Goal: Task Accomplishment & Management: Manage account settings

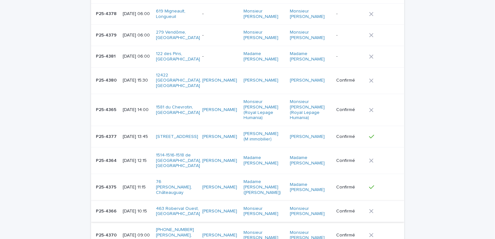
scroll to position [160, 0]
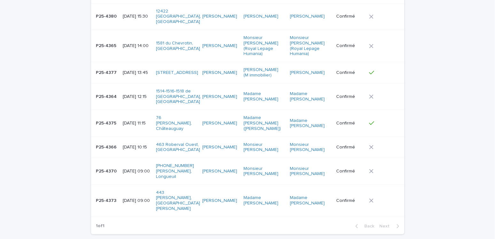
click at [132, 198] on p "2025-09-18 09:00" at bounding box center [137, 200] width 28 height 5
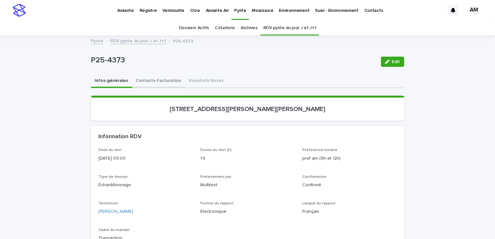
click at [159, 80] on button "Contacts-Facturation" at bounding box center [158, 81] width 53 height 13
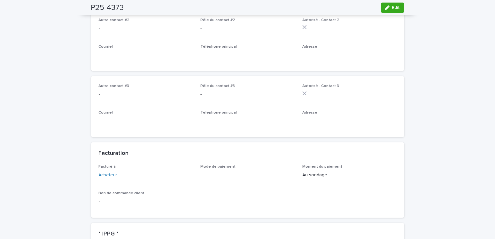
scroll to position [448, 0]
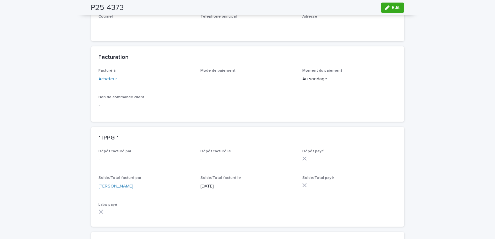
click at [393, 7] on span "Edit" at bounding box center [396, 7] width 8 height 4
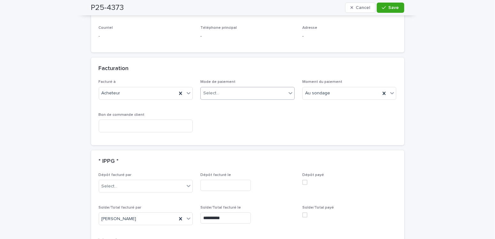
scroll to position [502, 0]
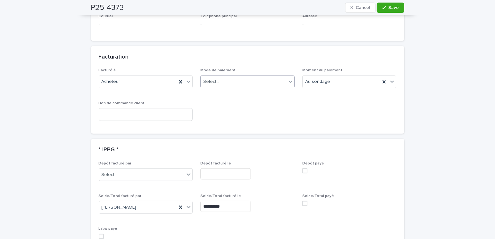
drag, startPoint x: 214, startPoint y: 77, endPoint x: 212, endPoint y: 84, distance: 6.9
click at [214, 78] on div "Select..." at bounding box center [211, 81] width 16 height 7
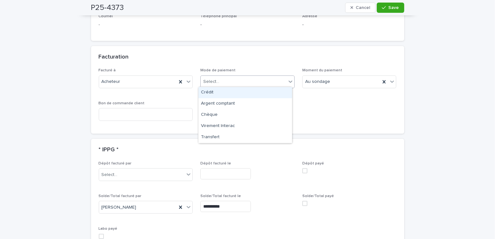
click at [206, 92] on div "Crédit" at bounding box center [246, 92] width 94 height 11
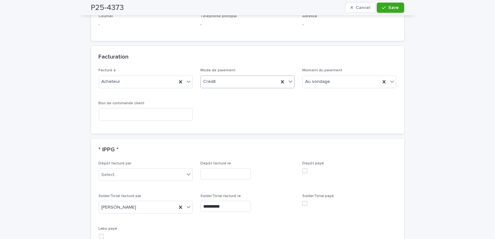
scroll to position [630, 0]
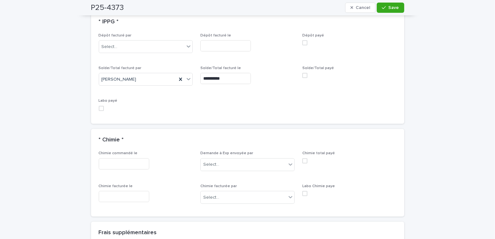
click at [304, 73] on span at bounding box center [305, 75] width 5 height 5
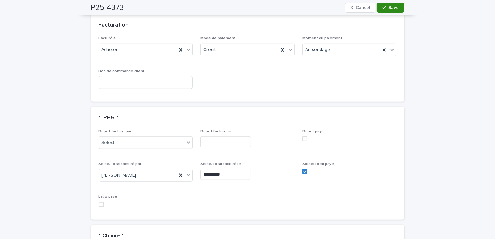
click at [385, 8] on div "button" at bounding box center [385, 7] width 6 height 4
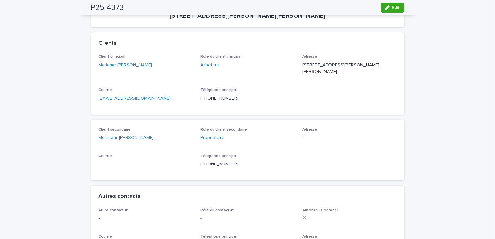
scroll to position [0, 0]
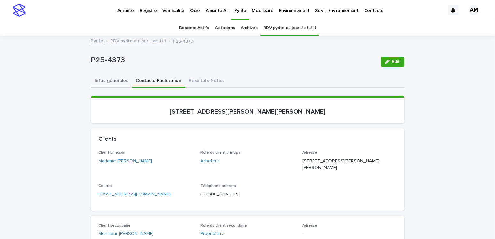
click at [110, 77] on button "Infos-générales" at bounding box center [111, 81] width 41 height 13
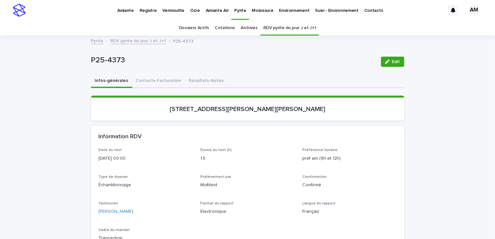
scroll to position [32, 0]
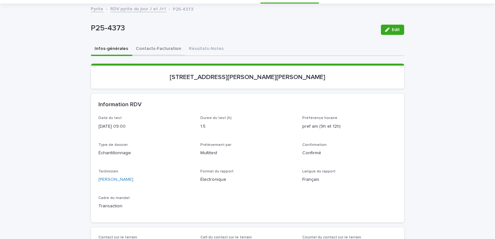
click at [146, 51] on button "Contacts-Facturation" at bounding box center [158, 49] width 53 height 13
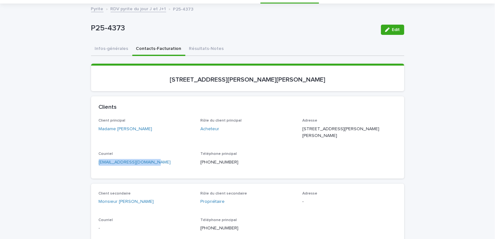
drag, startPoint x: 161, startPoint y: 161, endPoint x: 88, endPoint y: 163, distance: 72.6
copy link "anniedumais3@hotmail.com"
